Goal: Task Accomplishment & Management: Use online tool/utility

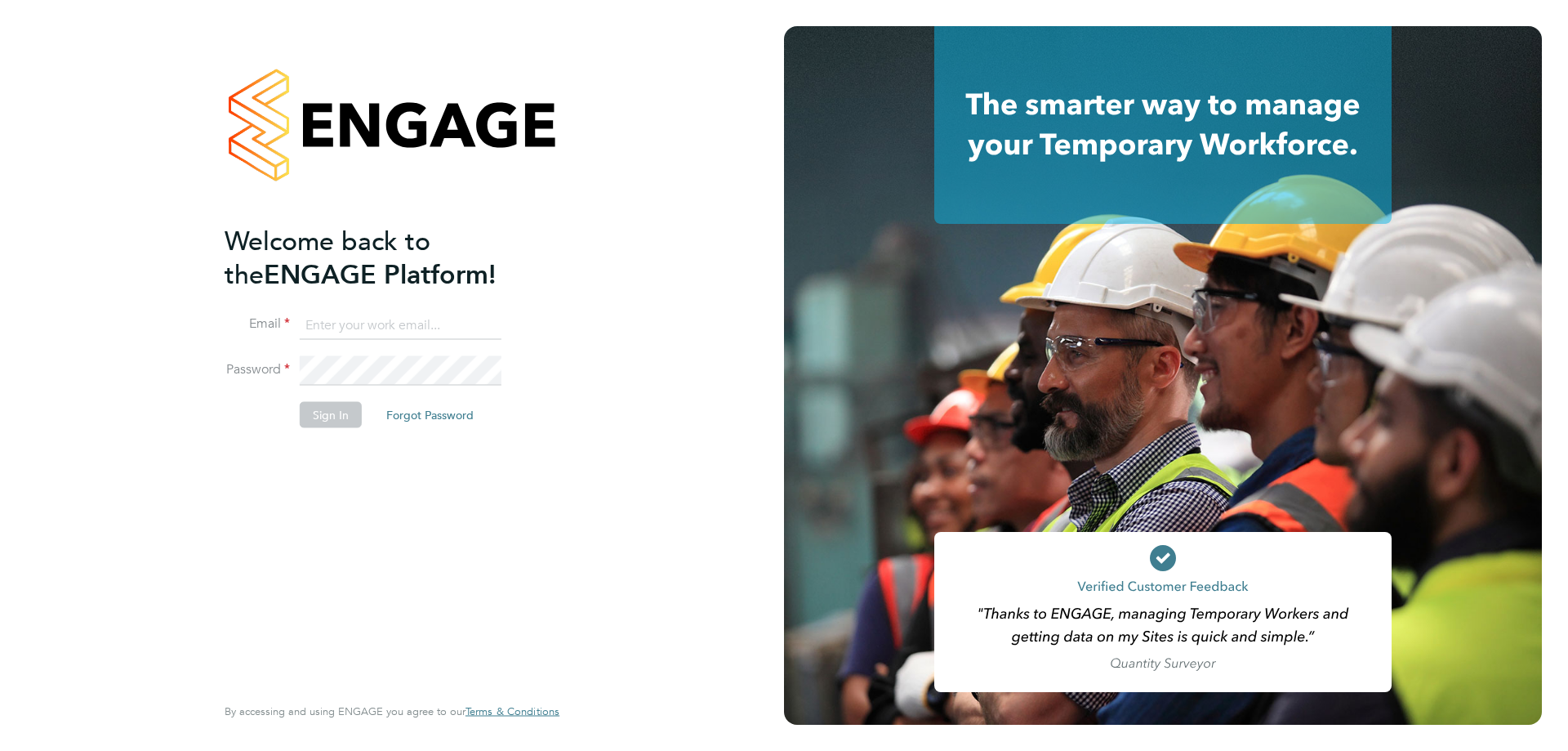
type input "resourceteam@tss.uk.com"
click at [337, 418] on button "Sign In" at bounding box center [330, 415] width 62 height 27
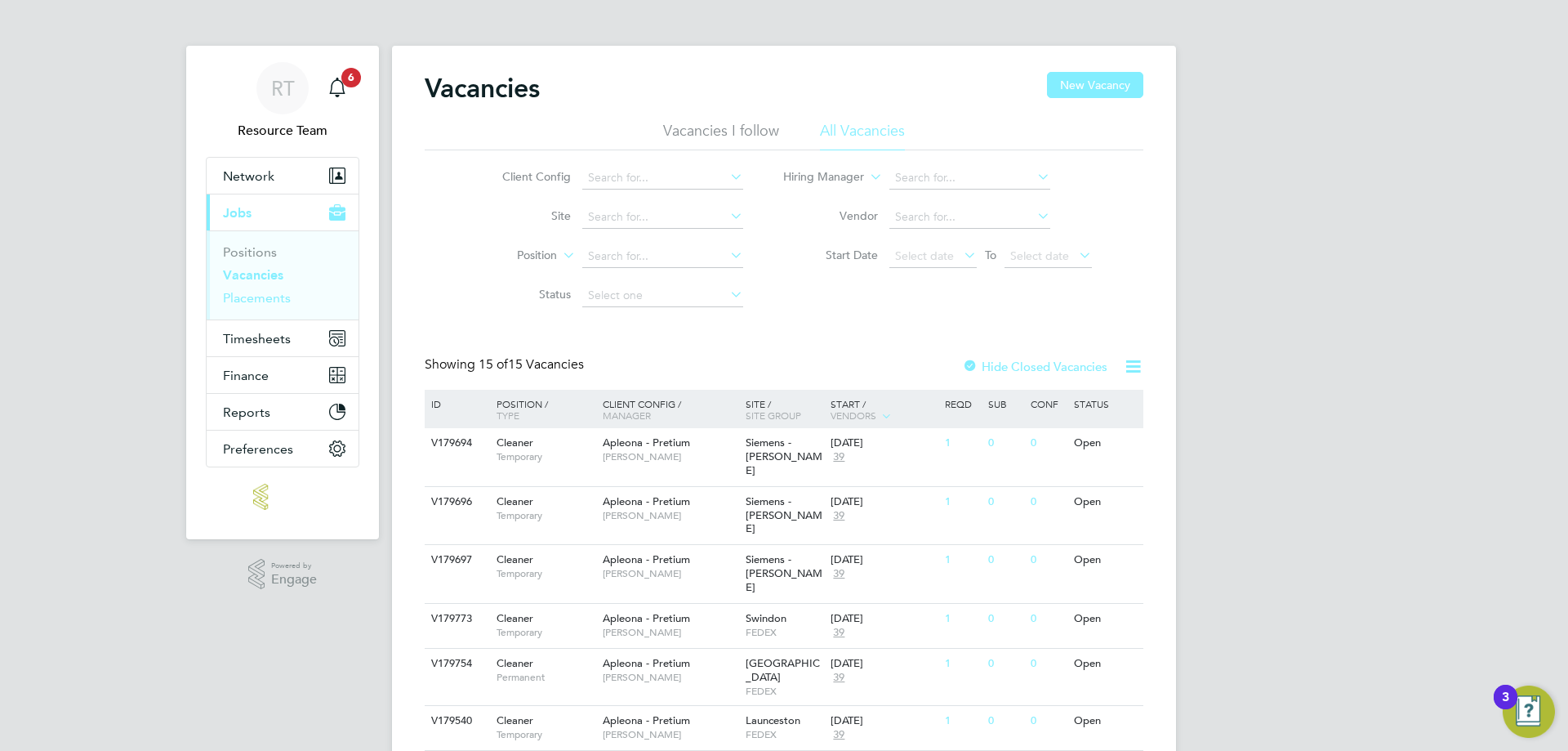
click at [279, 301] on link "Placements" at bounding box center [256, 298] width 68 height 16
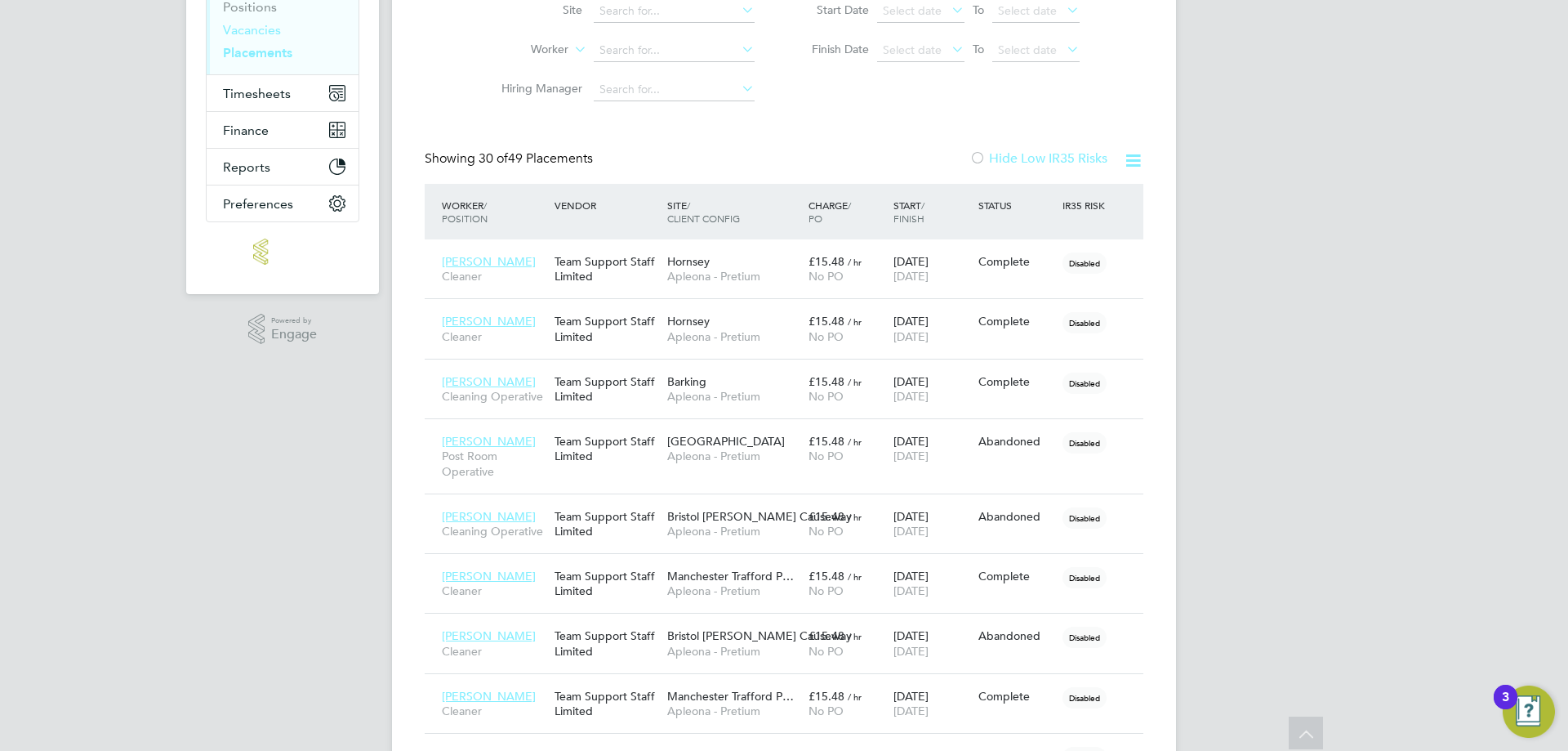
click at [252, 34] on link "Vacancies" at bounding box center [252, 30] width 58 height 16
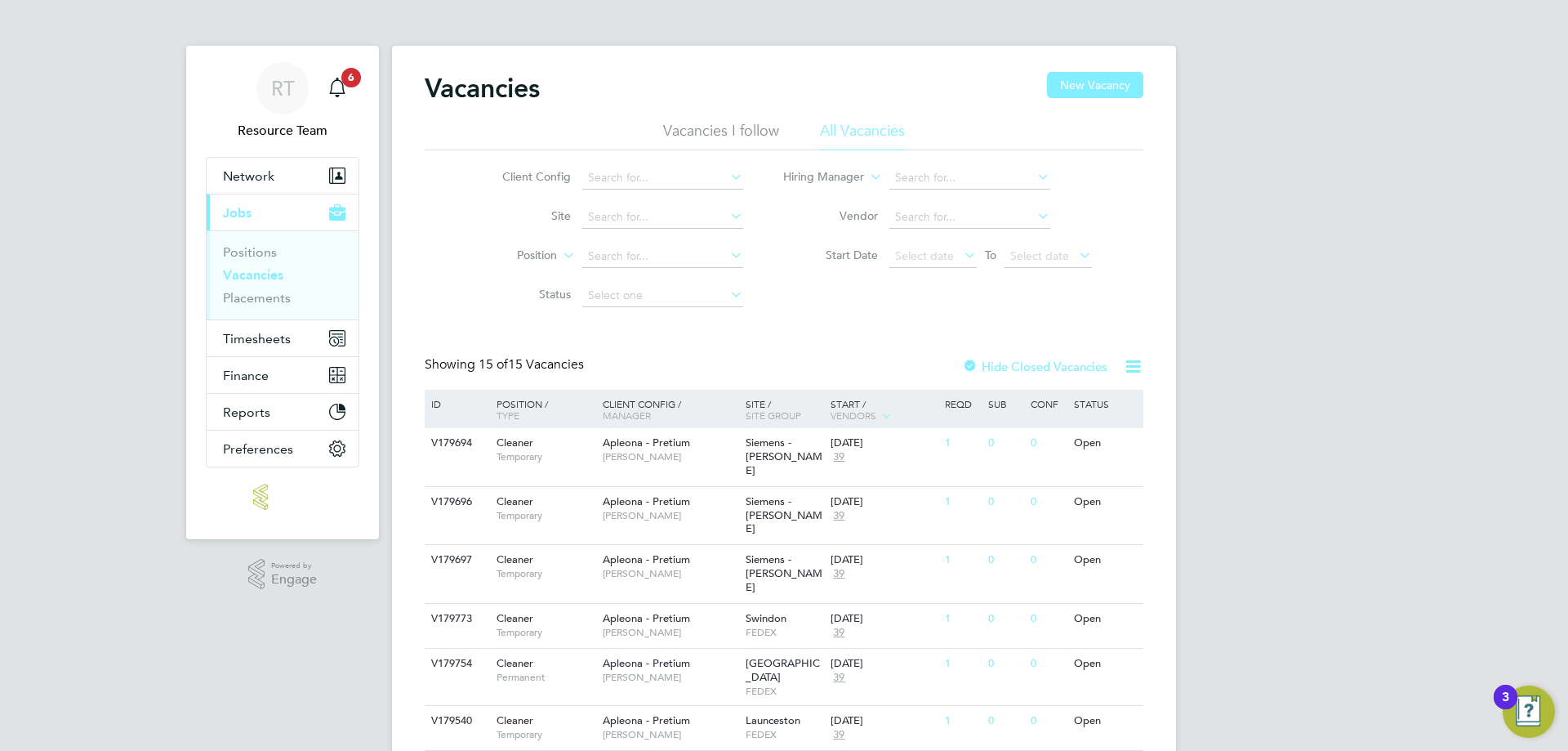
click at [970, 368] on div at bounding box center [970, 368] width 16 height 16
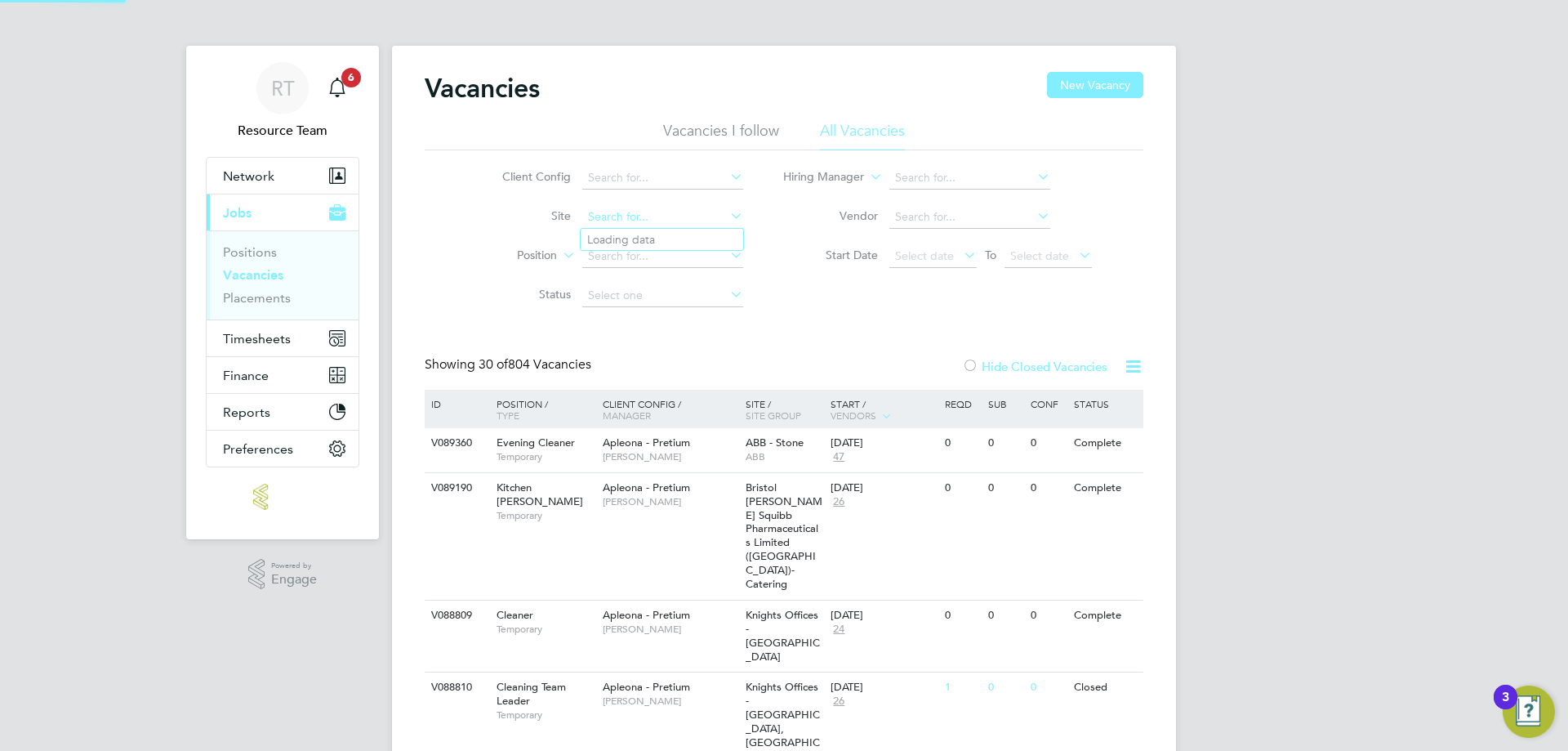
click at [638, 216] on input at bounding box center [663, 217] width 161 height 23
click at [670, 265] on li "Enf ield - Bilton Way" at bounding box center [672, 261] width 185 height 22
type input "Enfield - Bilton Way"
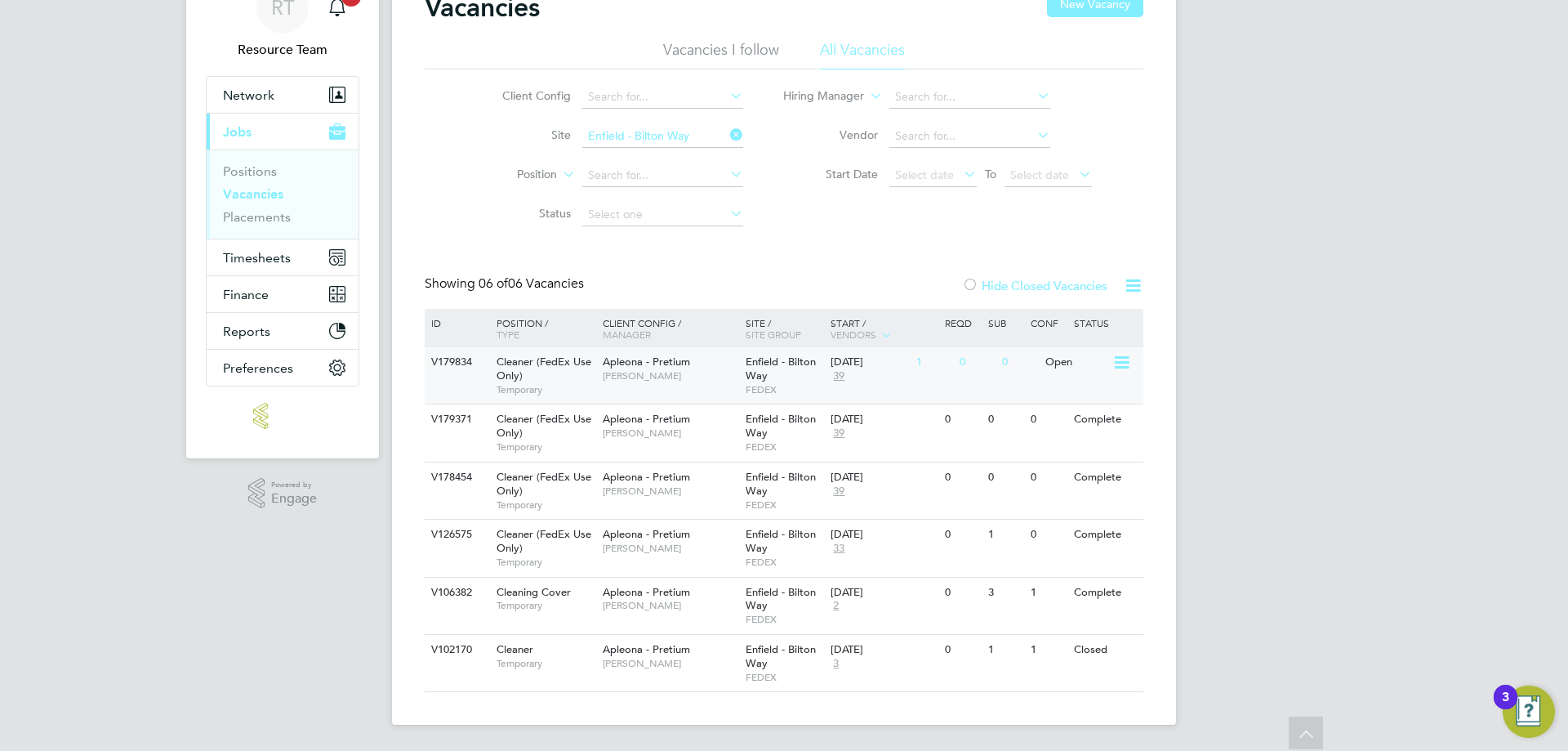
click at [919, 380] on div "V179834 Cleaner (FedEx Use Only) Temporary Apleona - Pretium [PERSON_NAME] [PER…" at bounding box center [784, 376] width 719 height 57
